Goal: Information Seeking & Learning: Learn about a topic

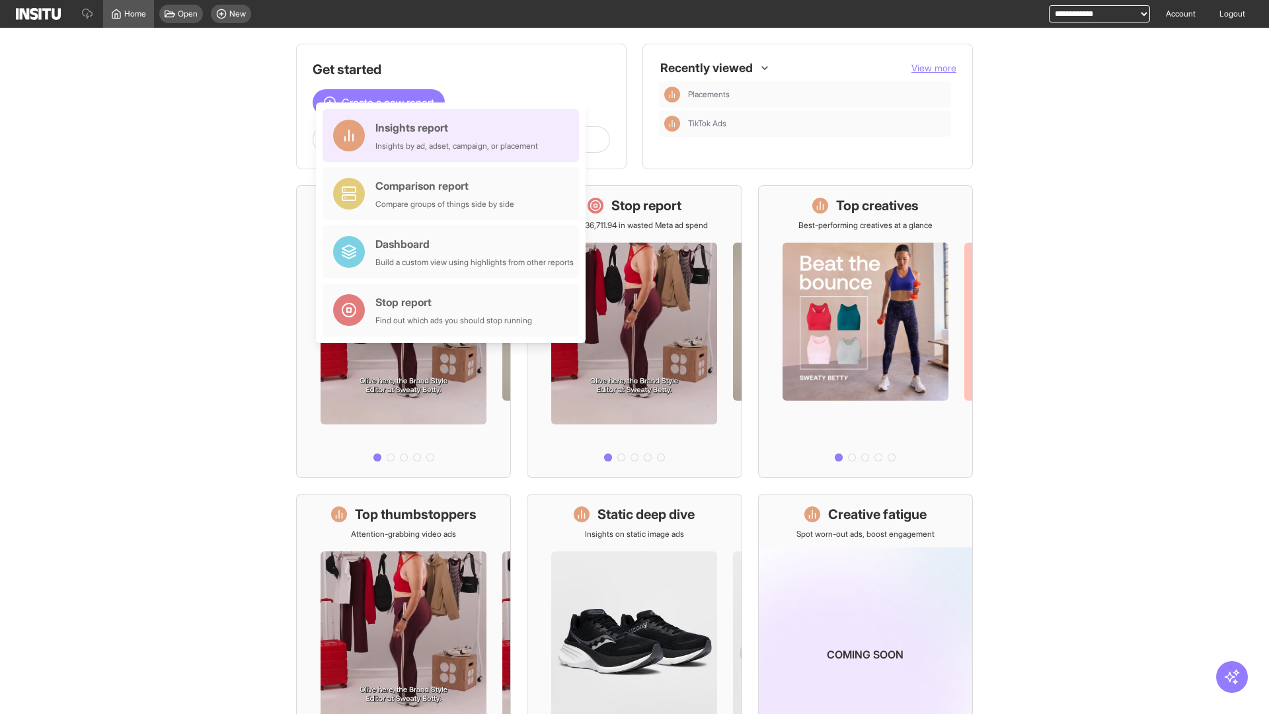
click at [454, 135] on div "Insights report Insights by ad, adset, campaign, or placement" at bounding box center [456, 136] width 163 height 32
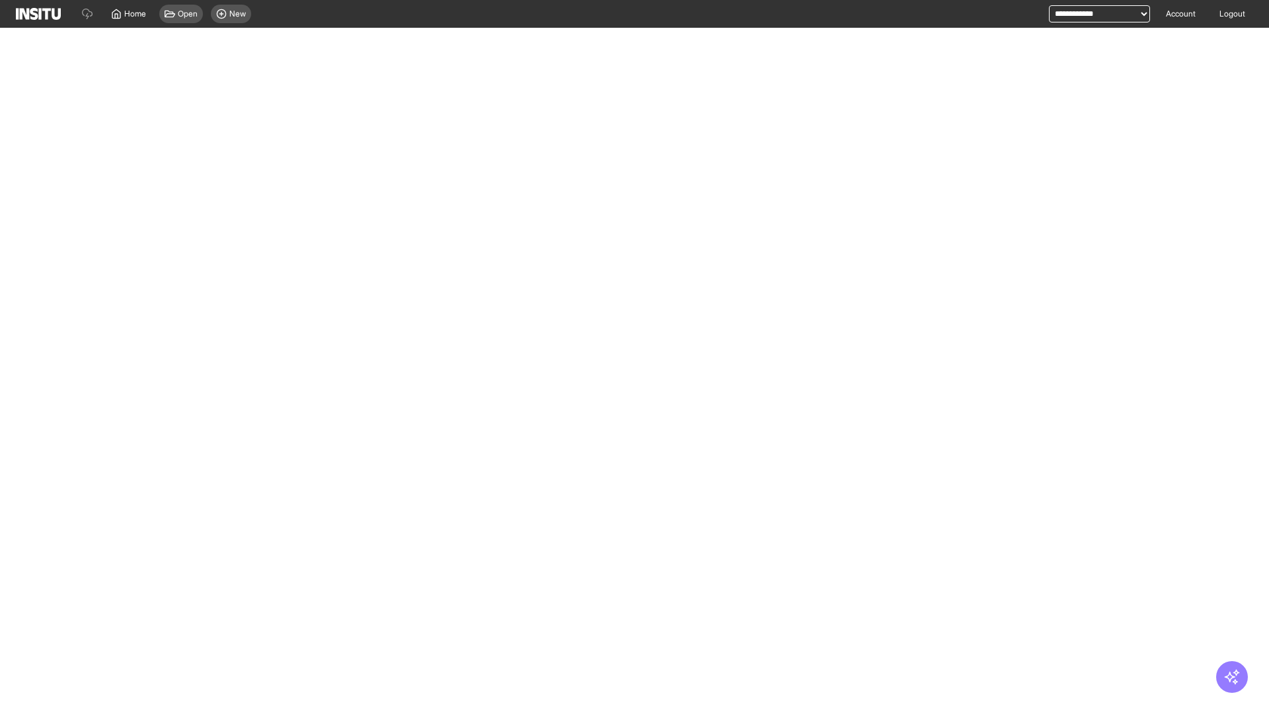
select select "**"
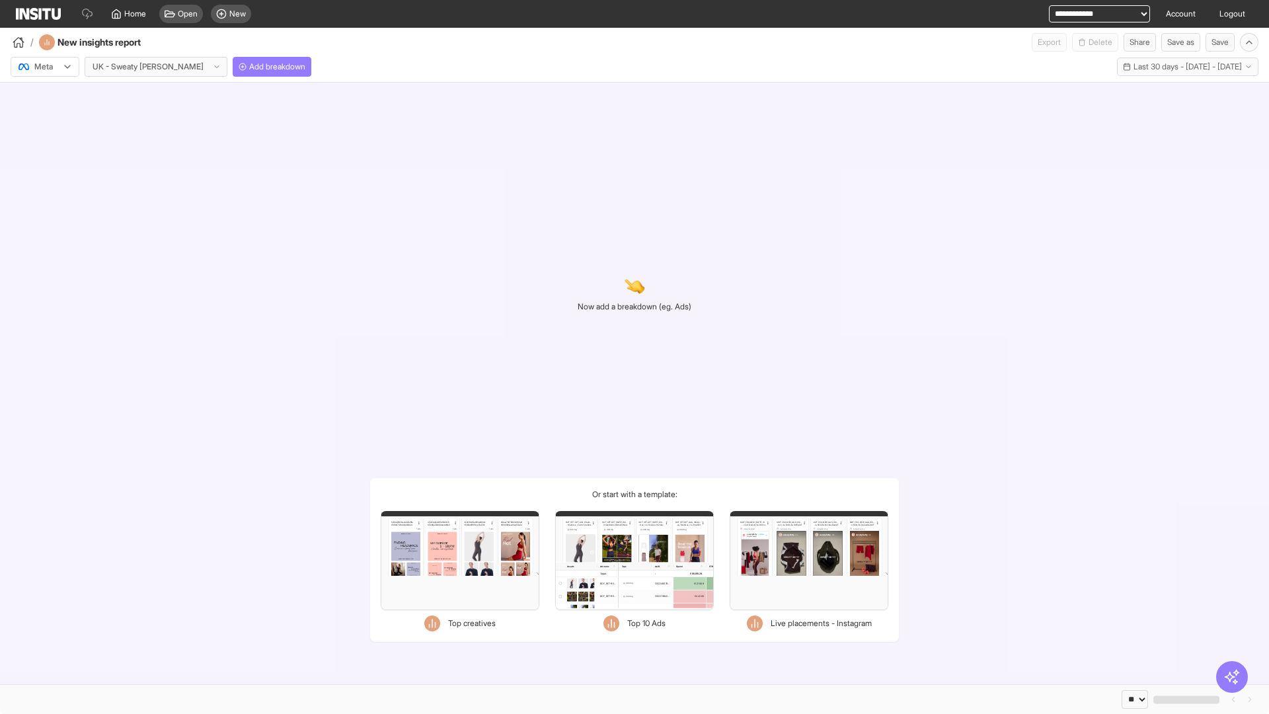
click at [45, 67] on div at bounding box center [35, 66] width 37 height 13
click at [44, 95] on span "Meta" at bounding box center [44, 95] width 18 height 12
click at [249, 67] on span "Add breakdown" at bounding box center [277, 66] width 56 height 11
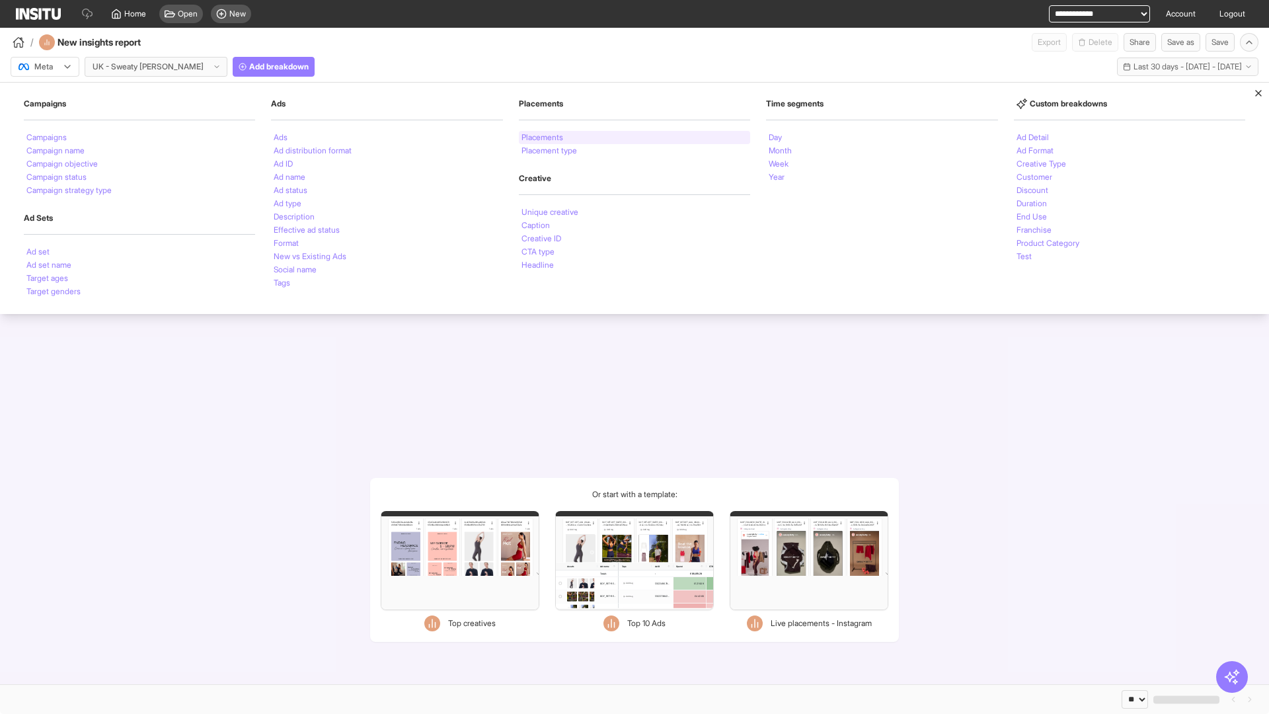
click at [543, 137] on li "Placements" at bounding box center [542, 138] width 42 height 8
